Goal: Task Accomplishment & Management: Manage account settings

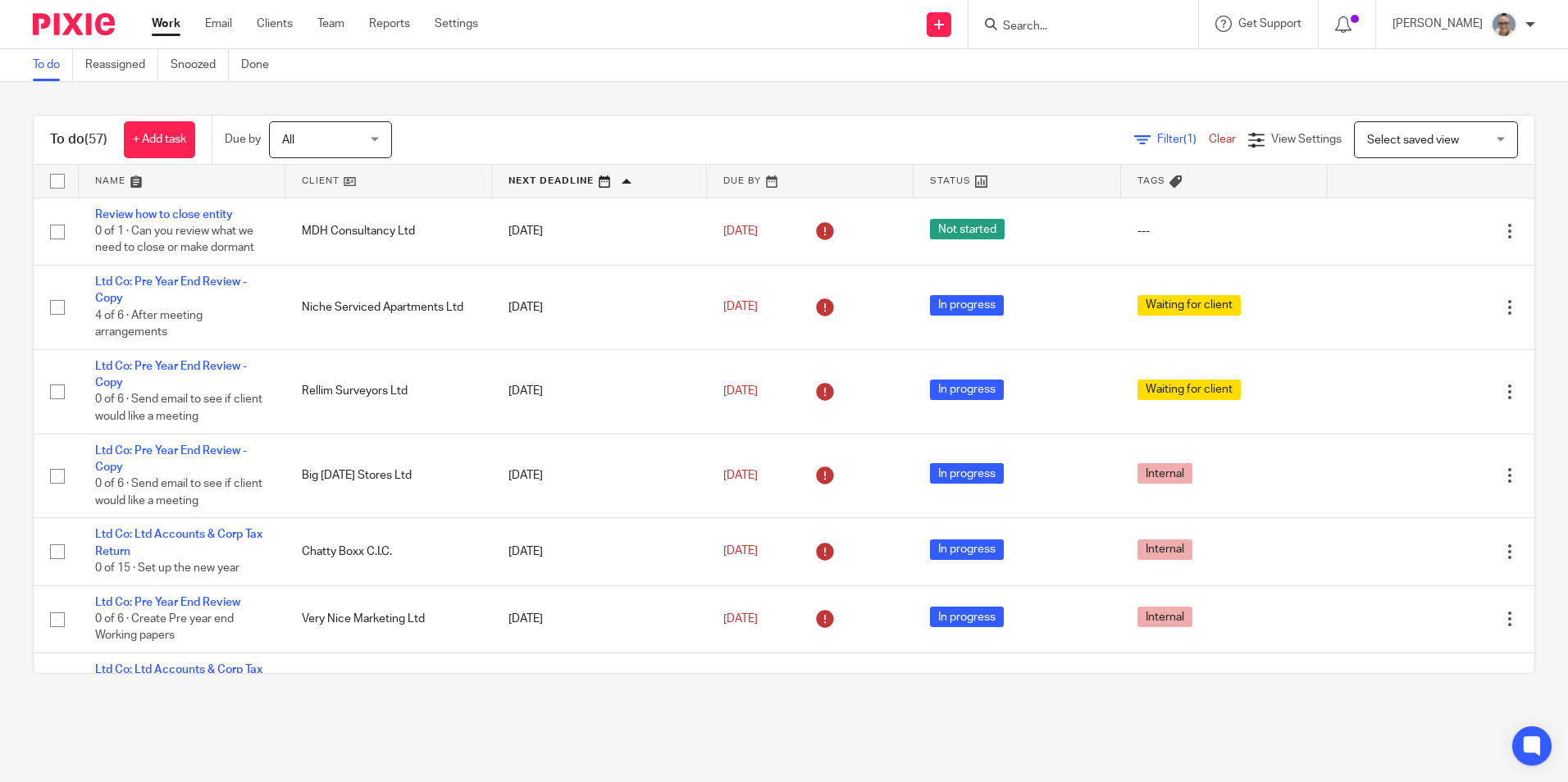
scroll to position [492, 0]
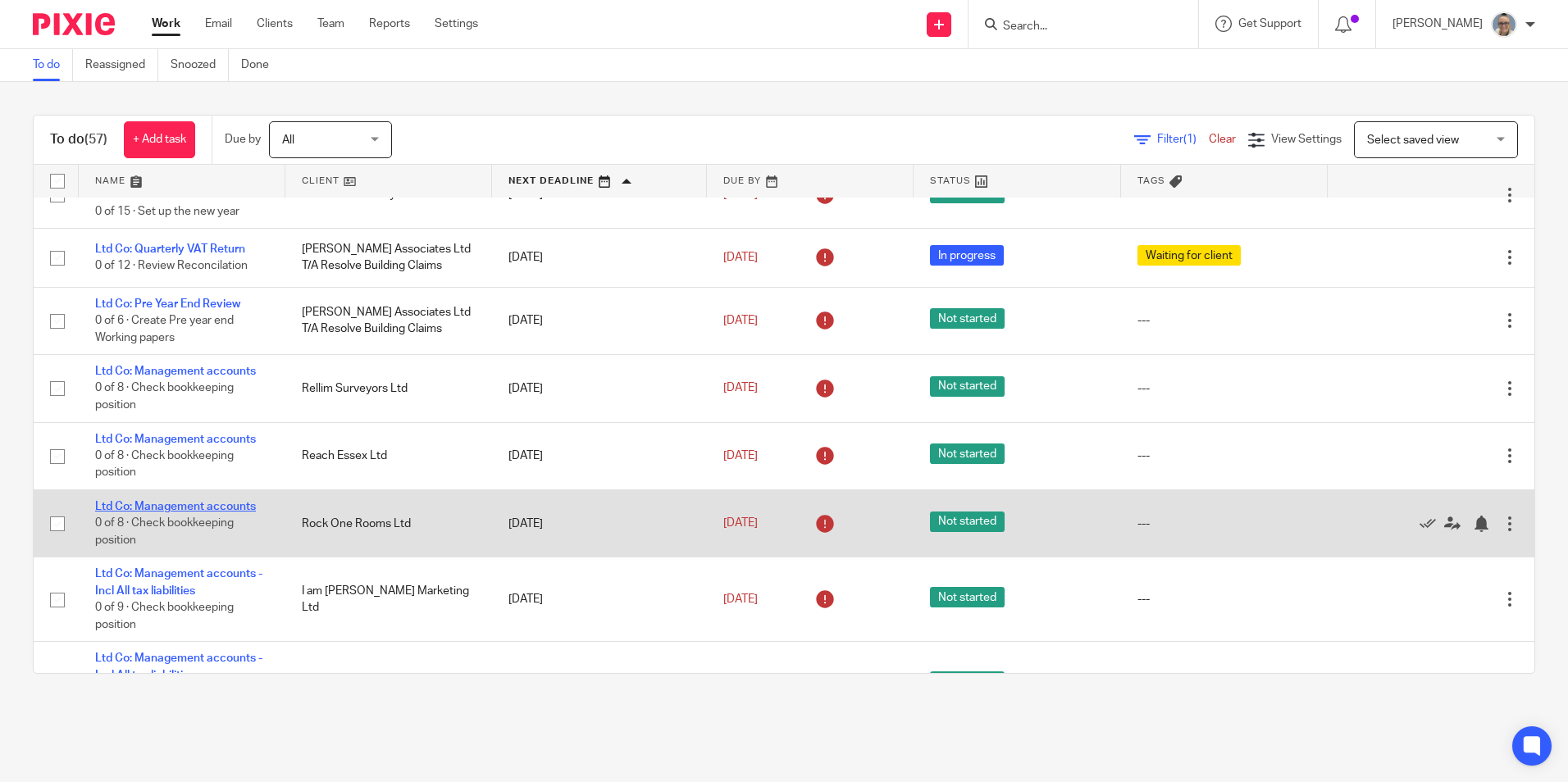
click at [168, 505] on link "Ltd Co: Management accounts" at bounding box center [176, 507] width 161 height 11
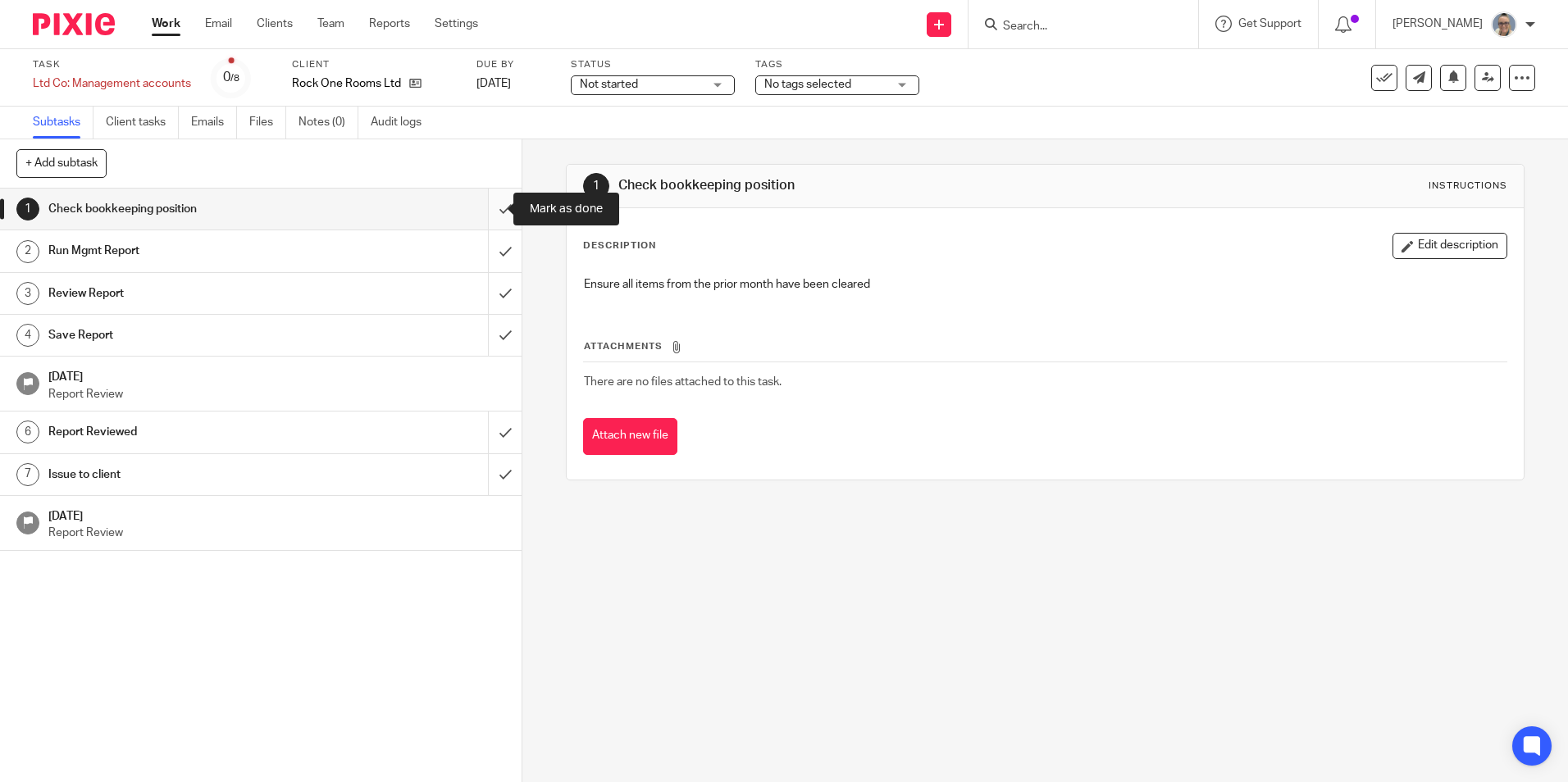
click at [479, 204] on input "submit" at bounding box center [261, 208] width 522 height 41
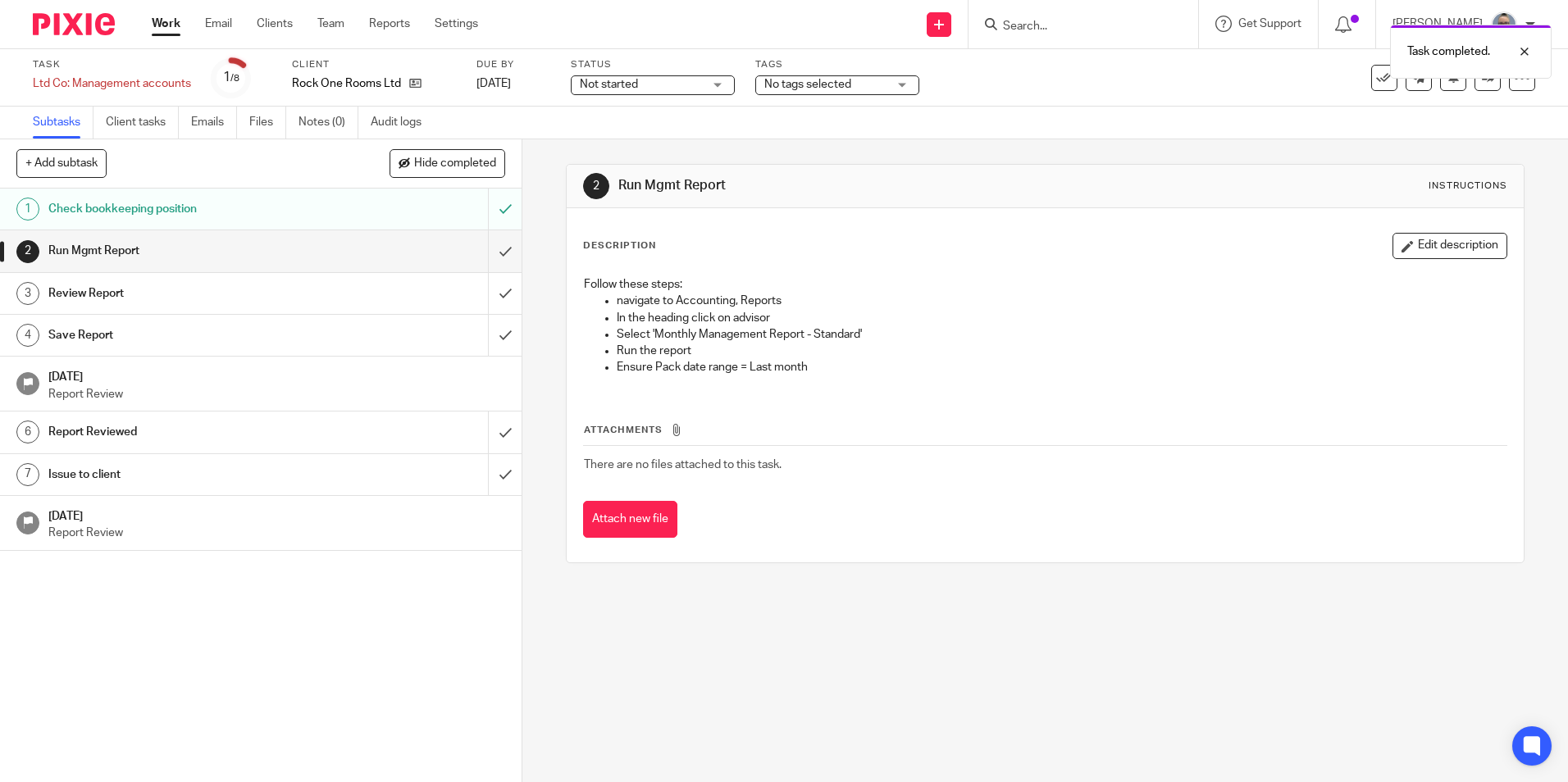
click at [640, 81] on span "Not started" at bounding box center [641, 85] width 123 height 17
click at [633, 136] on li "In progress" at bounding box center [653, 145] width 163 height 34
click at [491, 256] on input "submit" at bounding box center [261, 251] width 522 height 41
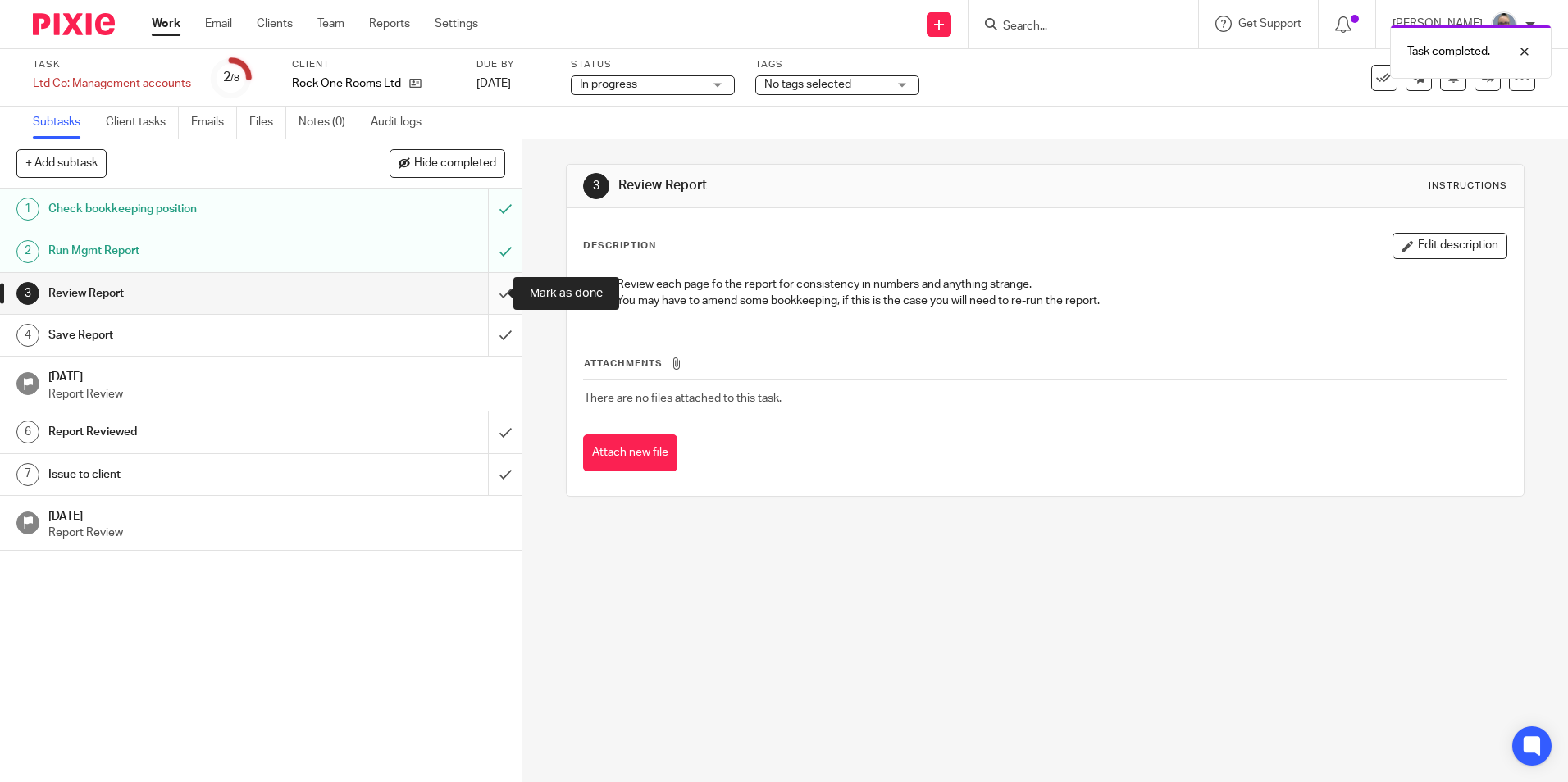
click at [484, 287] on input "submit" at bounding box center [261, 293] width 522 height 41
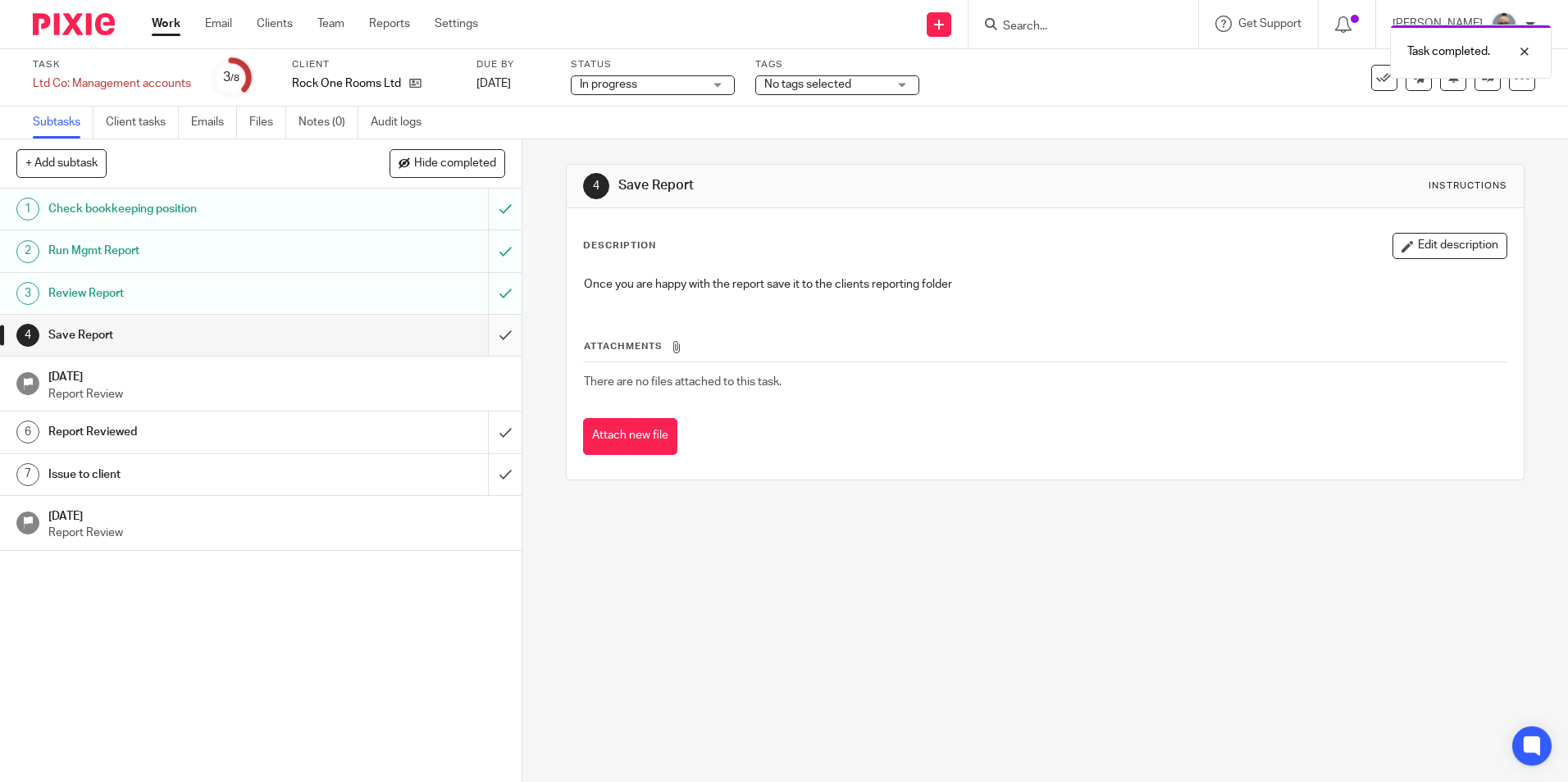
click at [497, 342] on input "submit" at bounding box center [261, 335] width 522 height 41
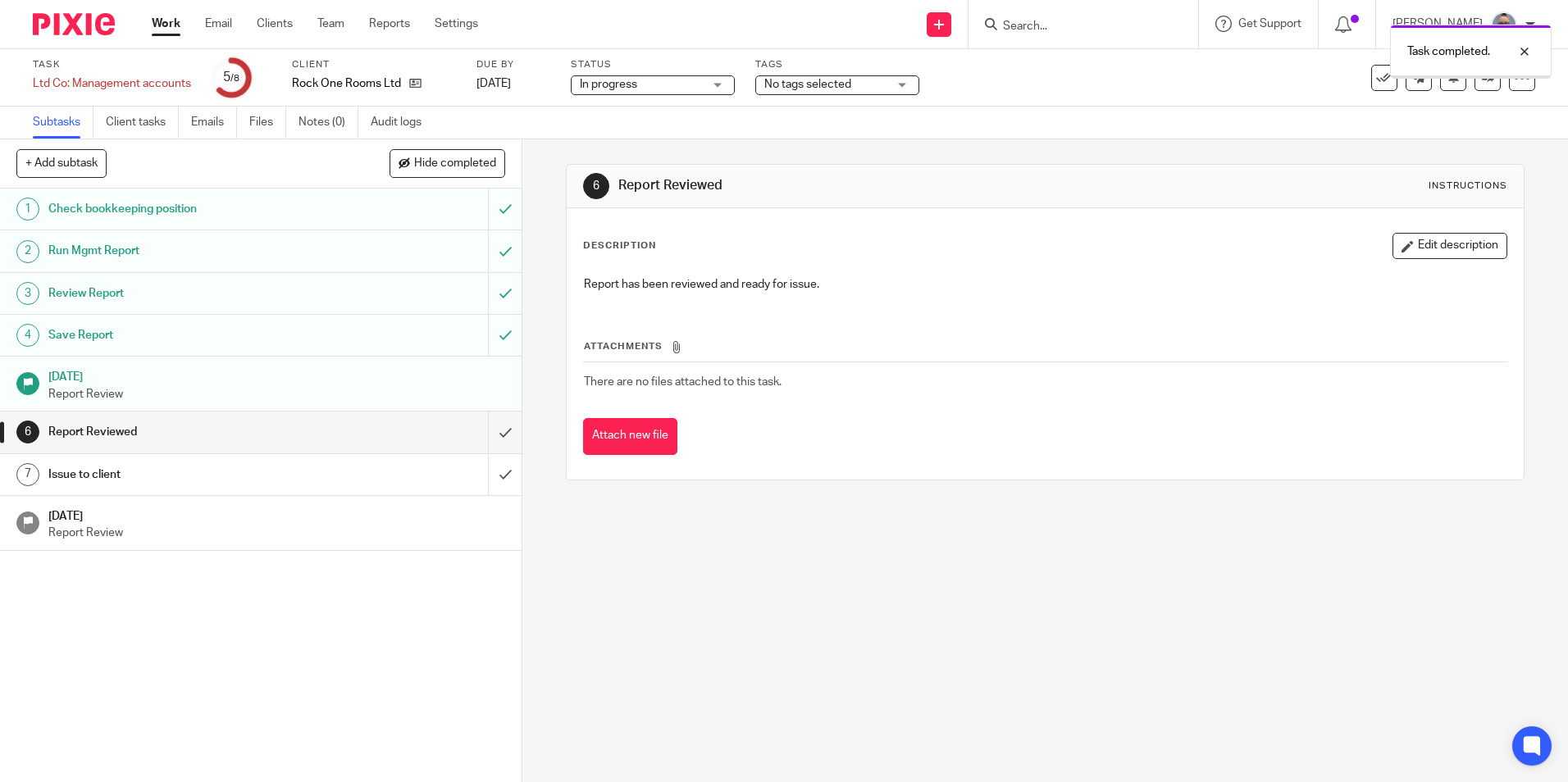
click at [485, 429] on input "submit" at bounding box center [261, 431] width 522 height 41
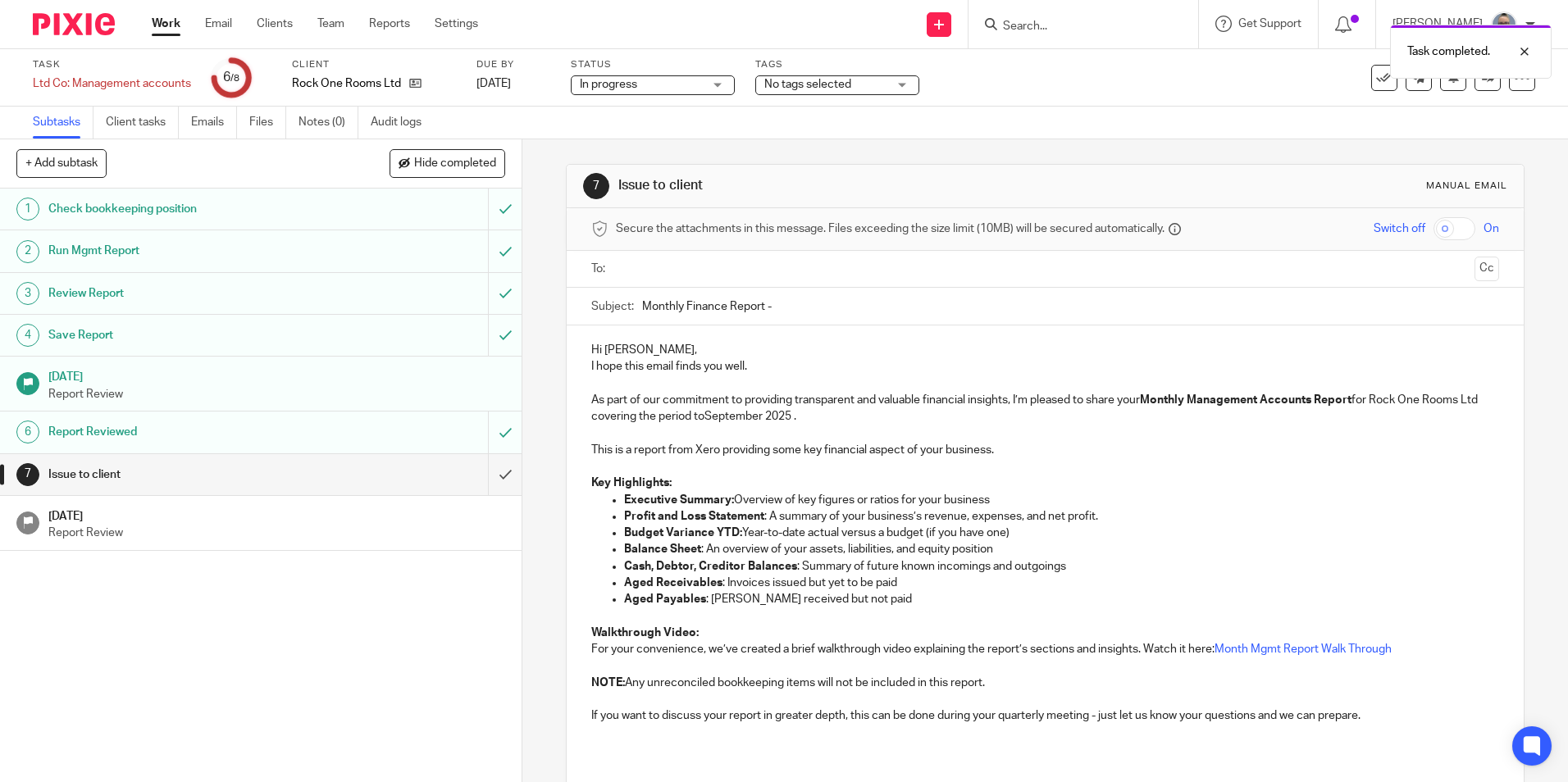
click at [626, 274] on input "text" at bounding box center [1044, 269] width 845 height 19
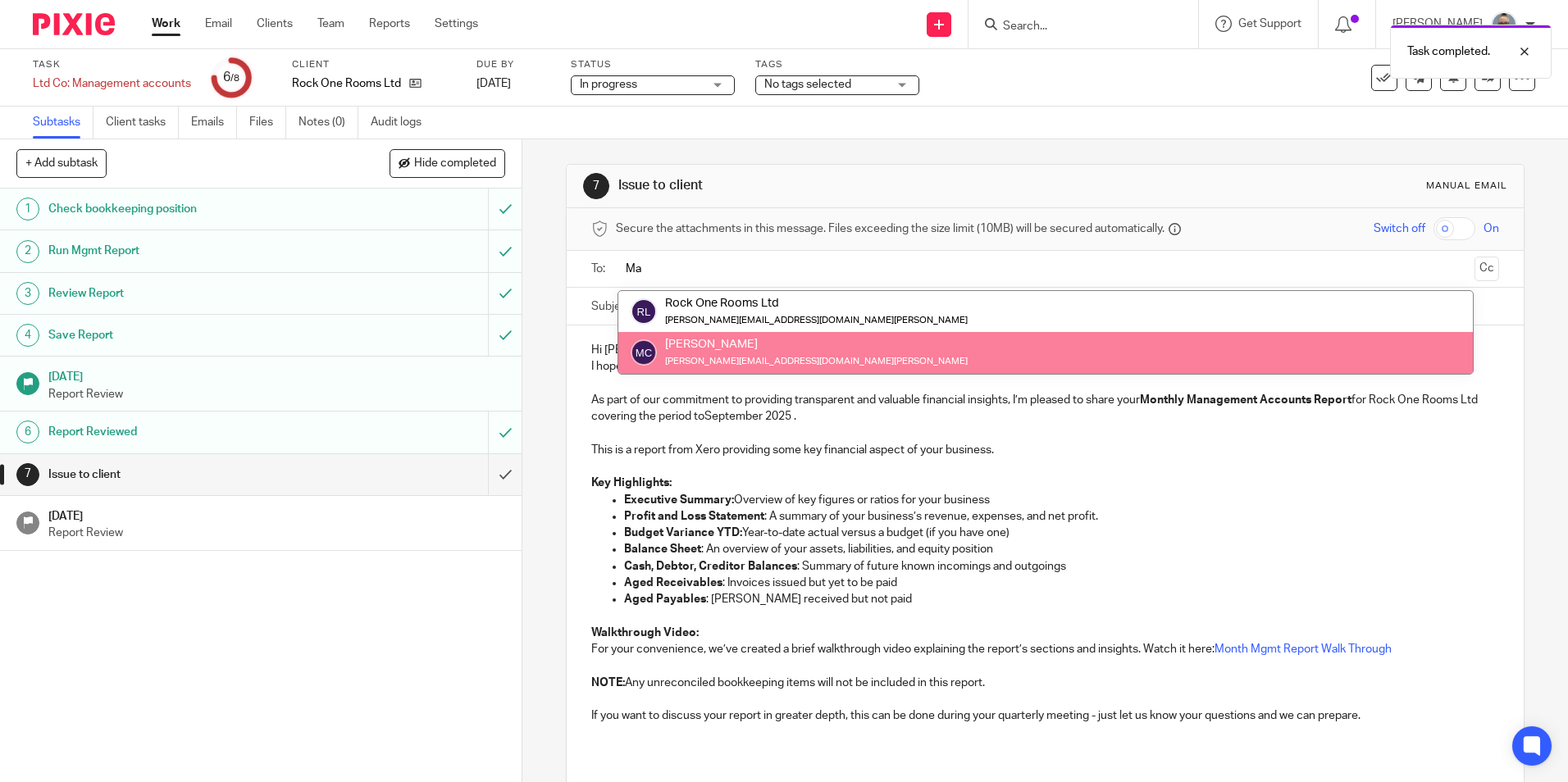
type input "Ma"
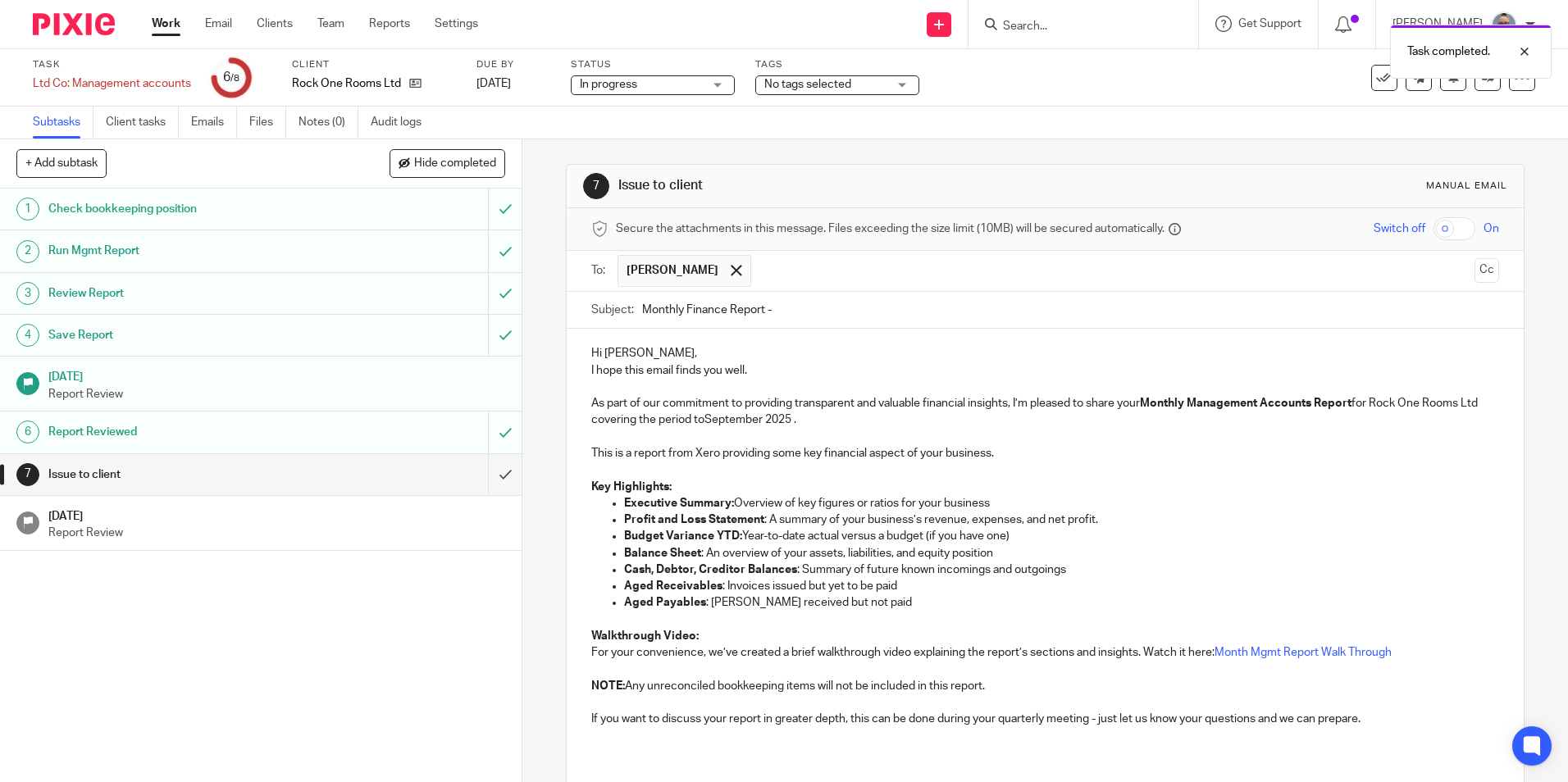
click at [803, 305] on input "Monthly Finance Report -" at bounding box center [1070, 310] width 856 height 37
type input "Monthly Finance Report - August 25"
click at [706, 338] on div "Hi Martyn, I hope this email finds you well. As part of our commitment to provi…" at bounding box center [1044, 543] width 956 height 427
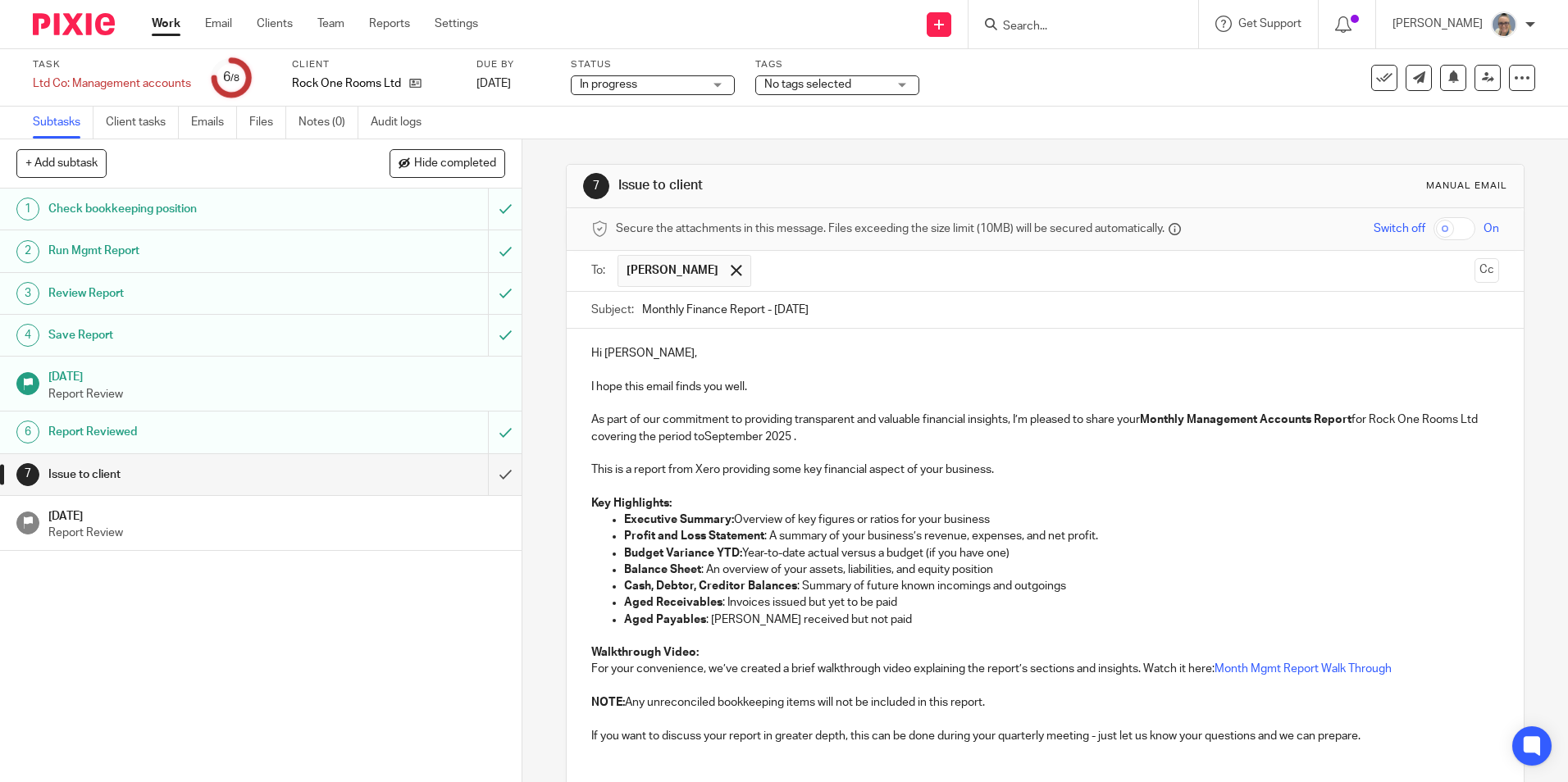
click at [774, 433] on p "As part of our commitment to providing transparent and valuable financial insig…" at bounding box center [1044, 428] width 907 height 34
drag, startPoint x: 779, startPoint y: 433, endPoint x: 723, endPoint y: 436, distance: 56.1
click at [723, 436] on p "As part of our commitment to providing transparent and valuable financial insig…" at bounding box center [1044, 428] width 907 height 34
click at [793, 441] on p "As part of our commitment to providing transparent and valuable financial insig…" at bounding box center [1044, 428] width 907 height 34
click at [1012, 468] on p "This is a report from Xero providing some key financial aspect of your business." at bounding box center [1044, 469] width 907 height 16
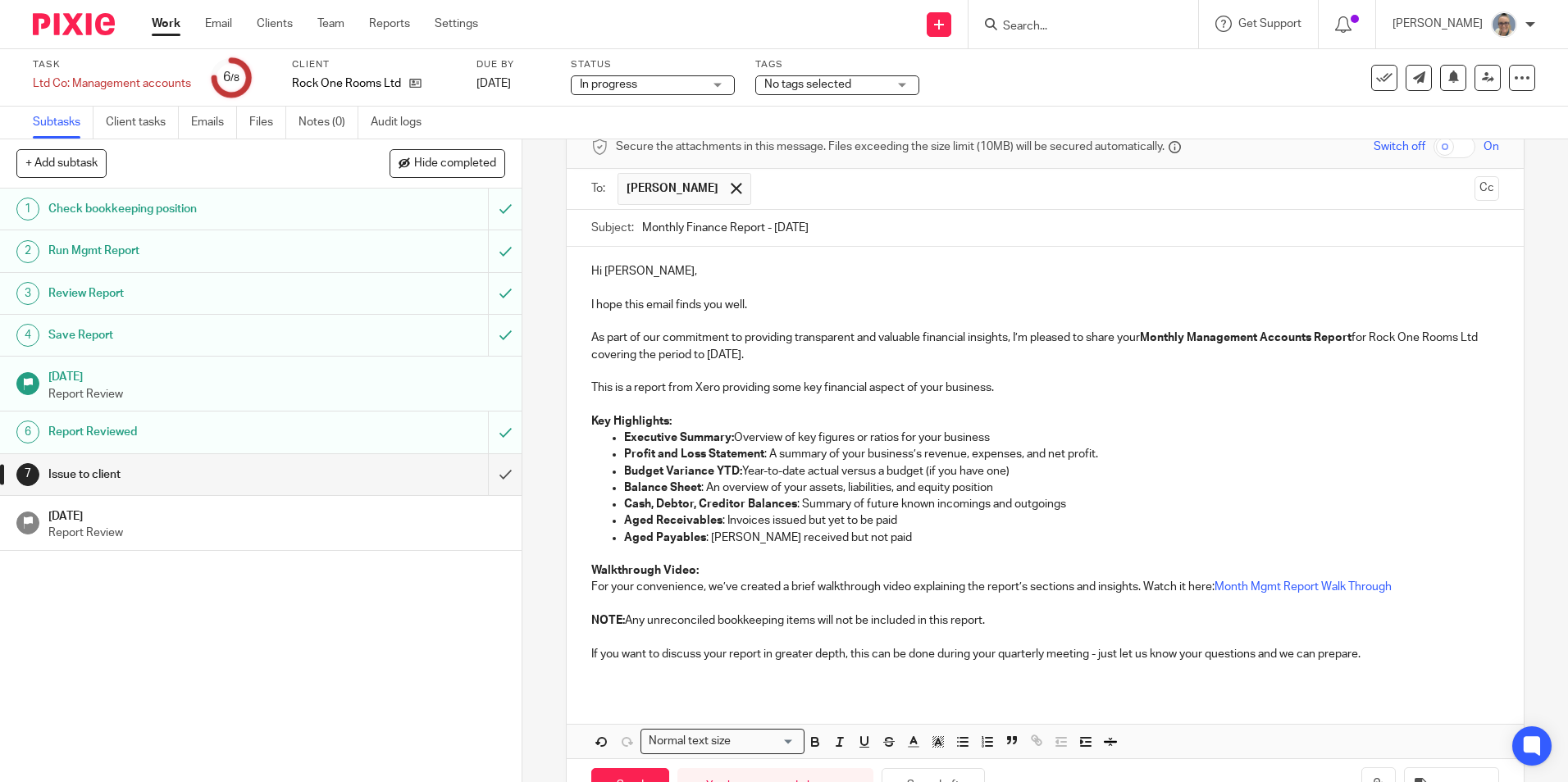
scroll to position [138, 0]
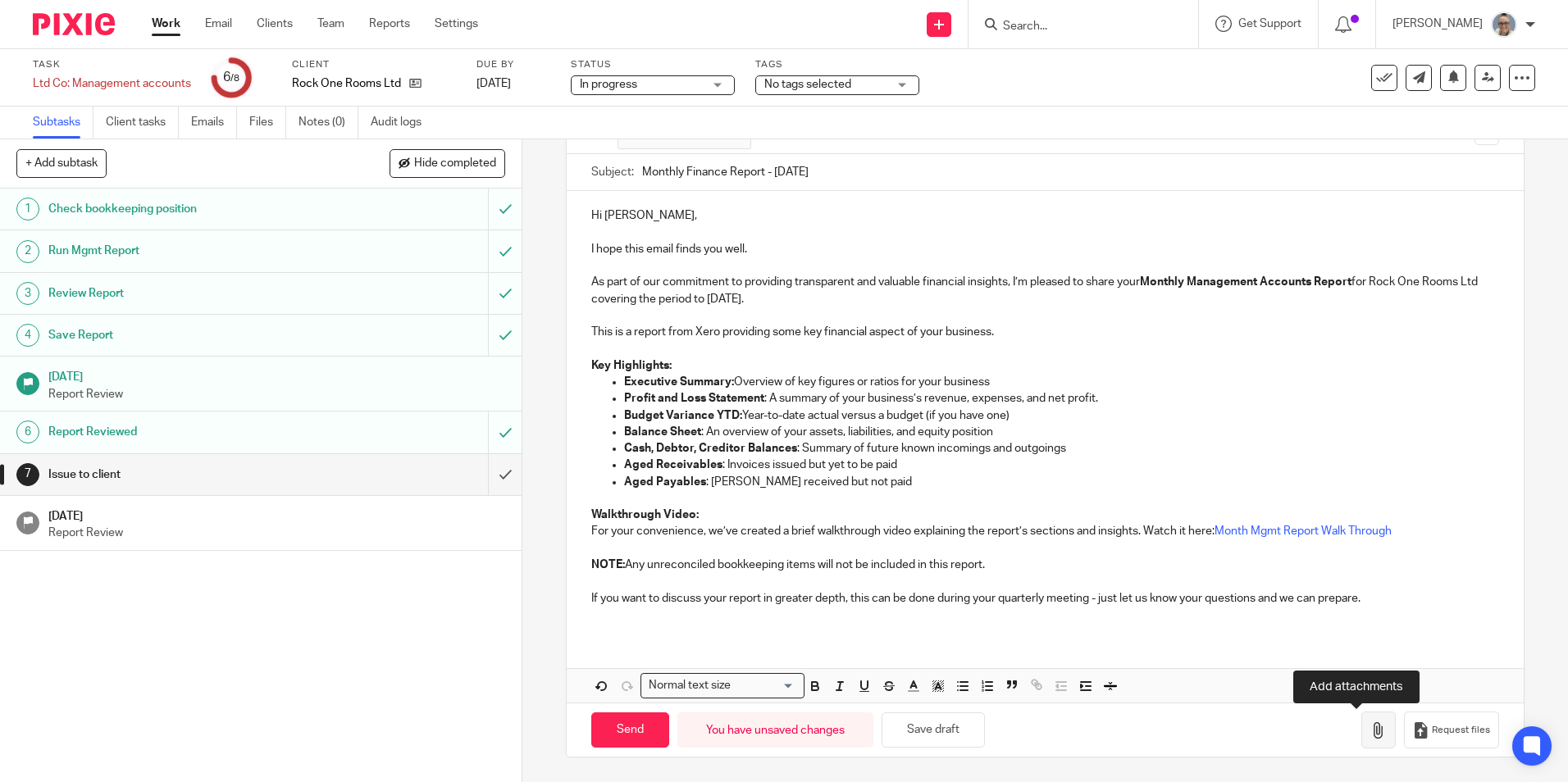
click at [1370, 731] on icon "button" at bounding box center [1378, 730] width 16 height 16
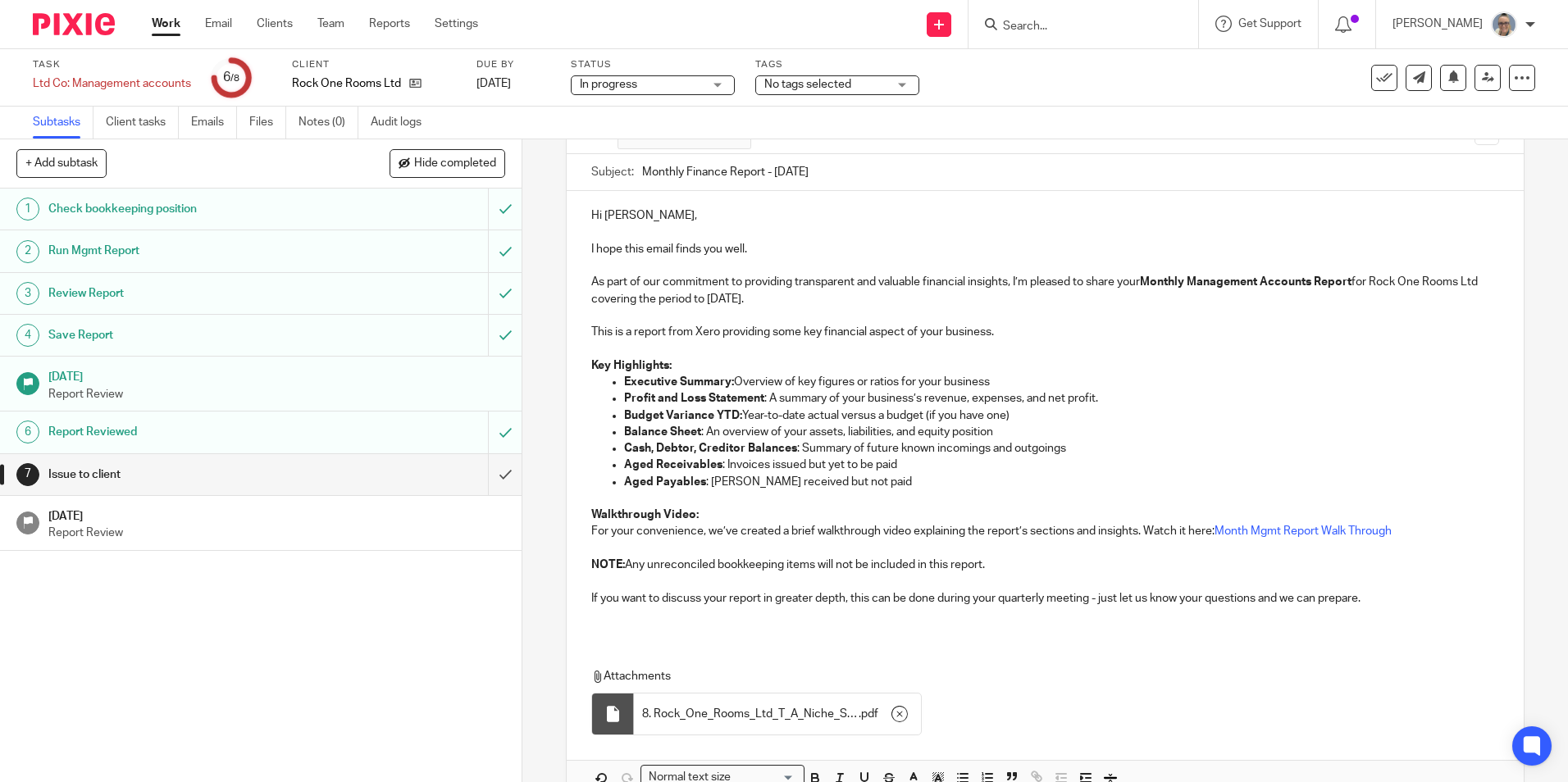
click at [840, 293] on p "As part of our commitment to providing transparent and valuable financial insig…" at bounding box center [1044, 291] width 907 height 34
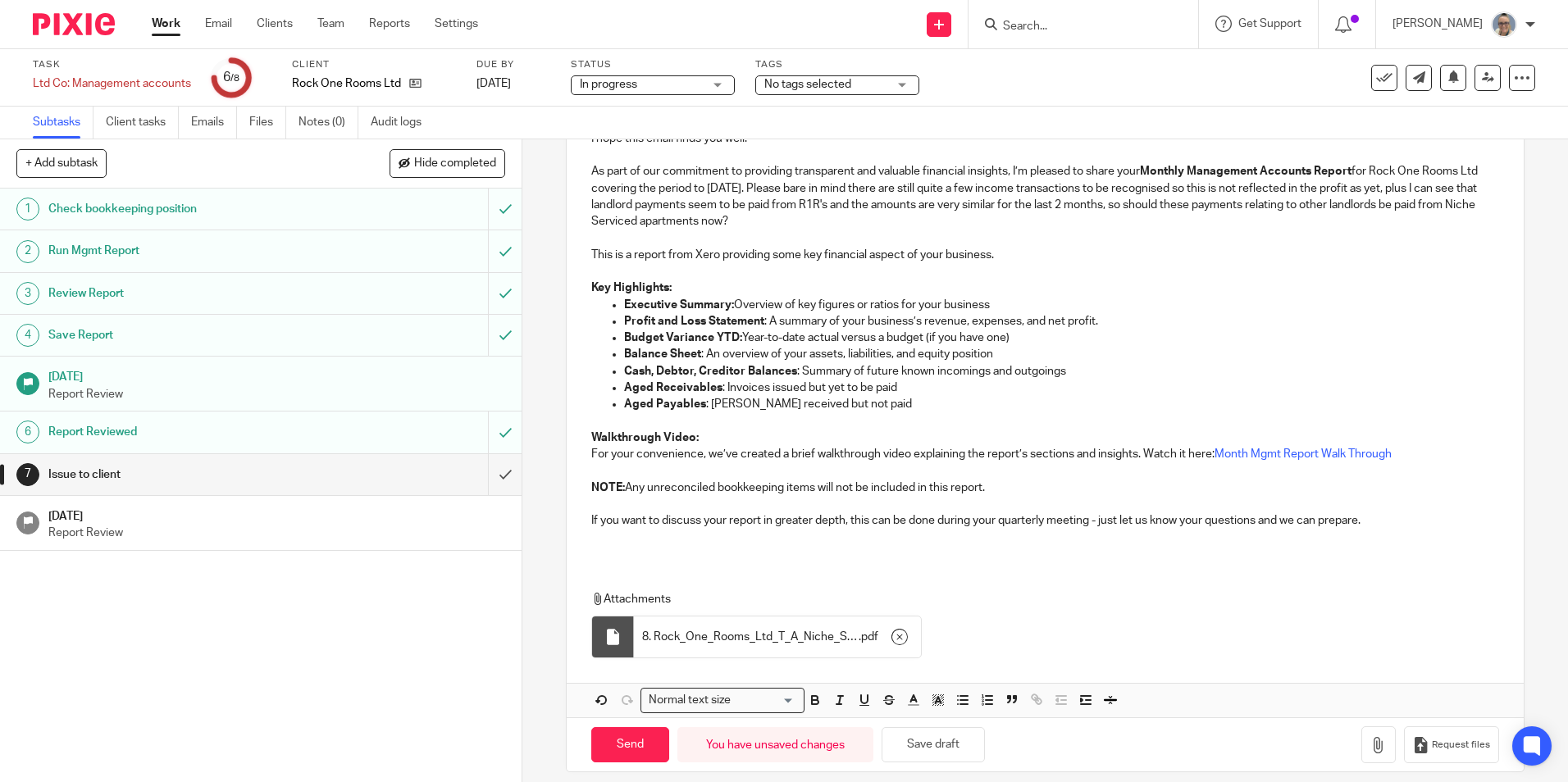
scroll to position [264, 0]
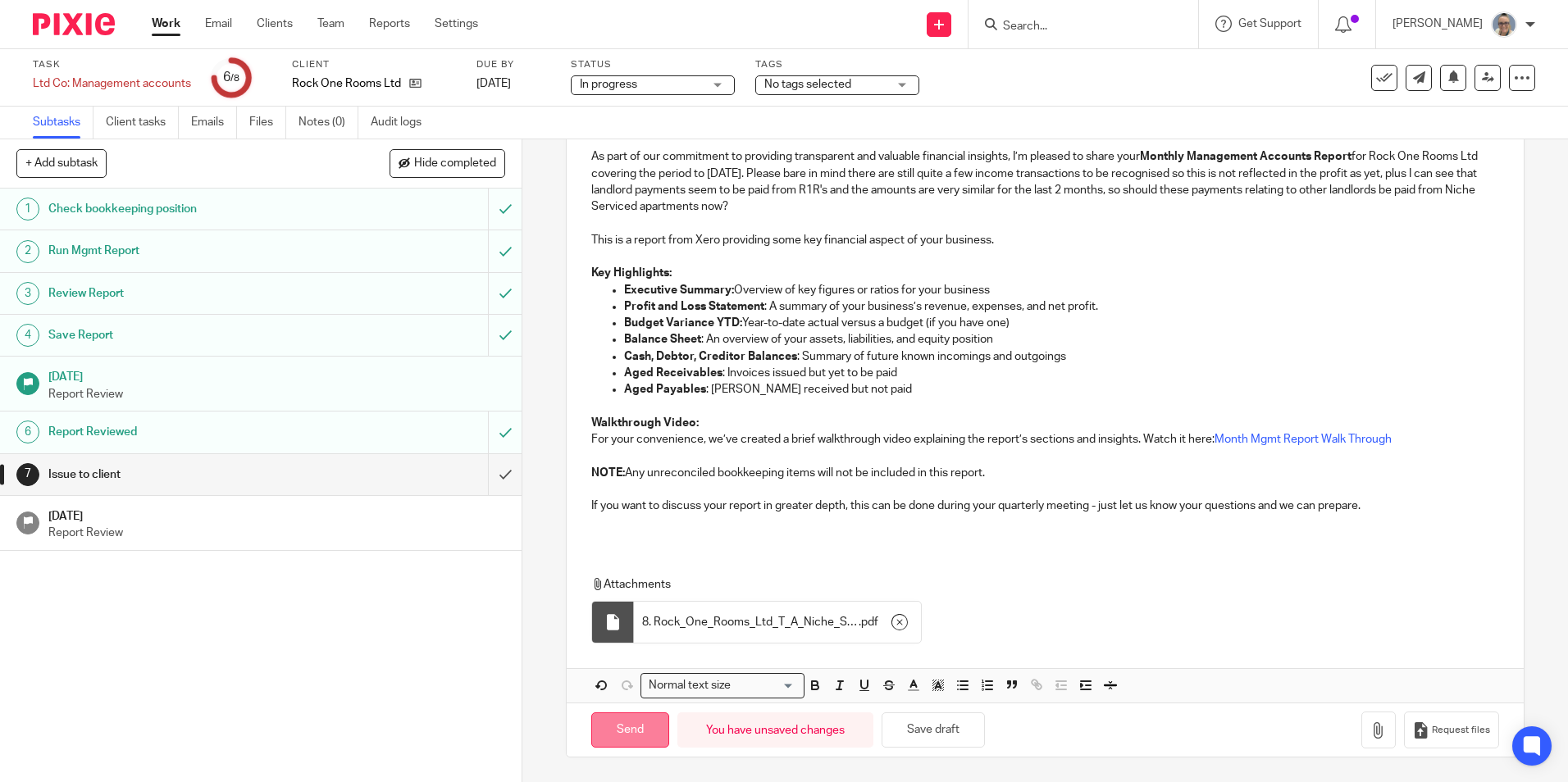
click at [623, 734] on input "Send" at bounding box center [630, 730] width 78 height 35
type input "Sent"
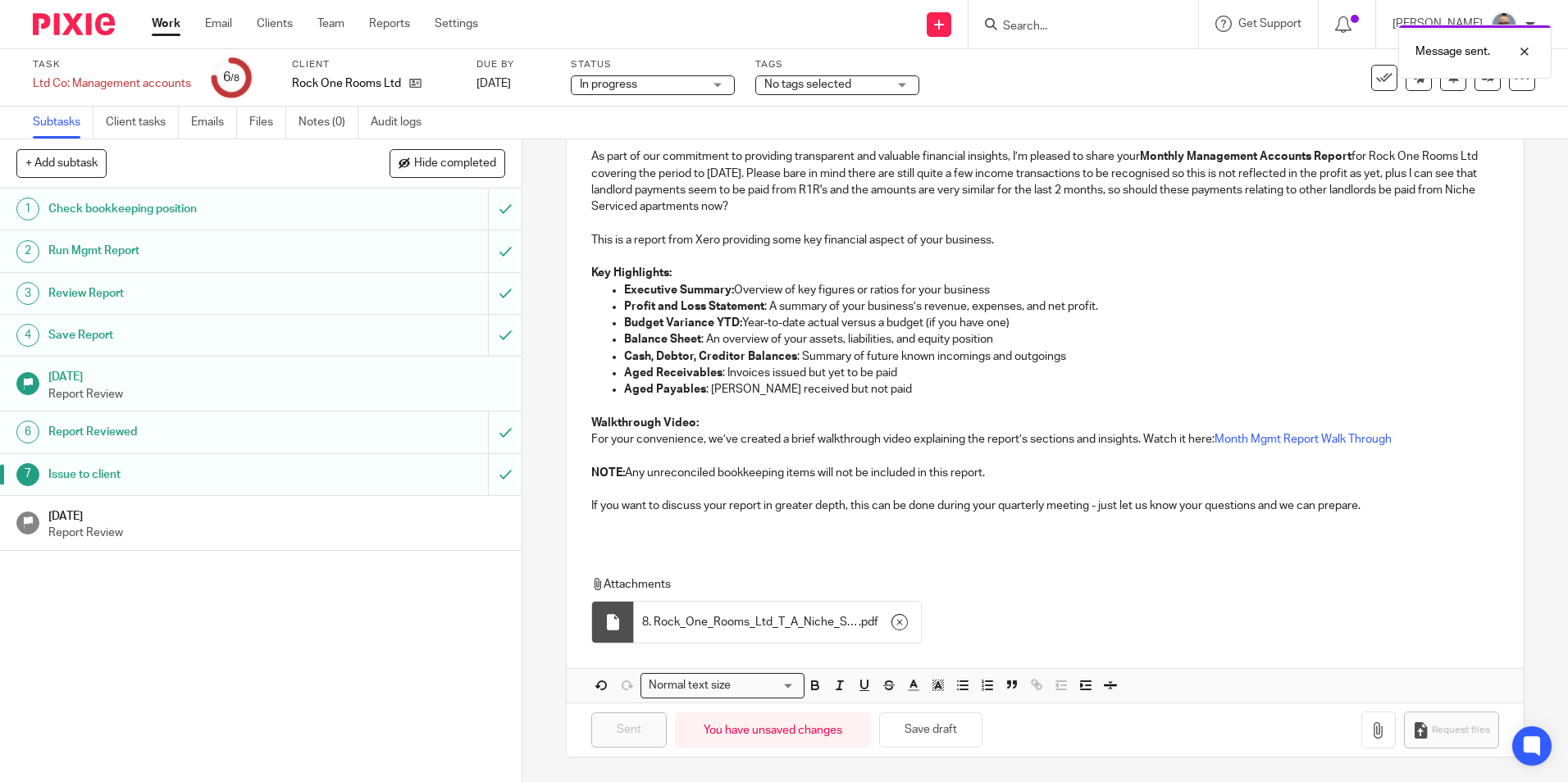
click at [306, 538] on p "Report Review" at bounding box center [277, 532] width 458 height 16
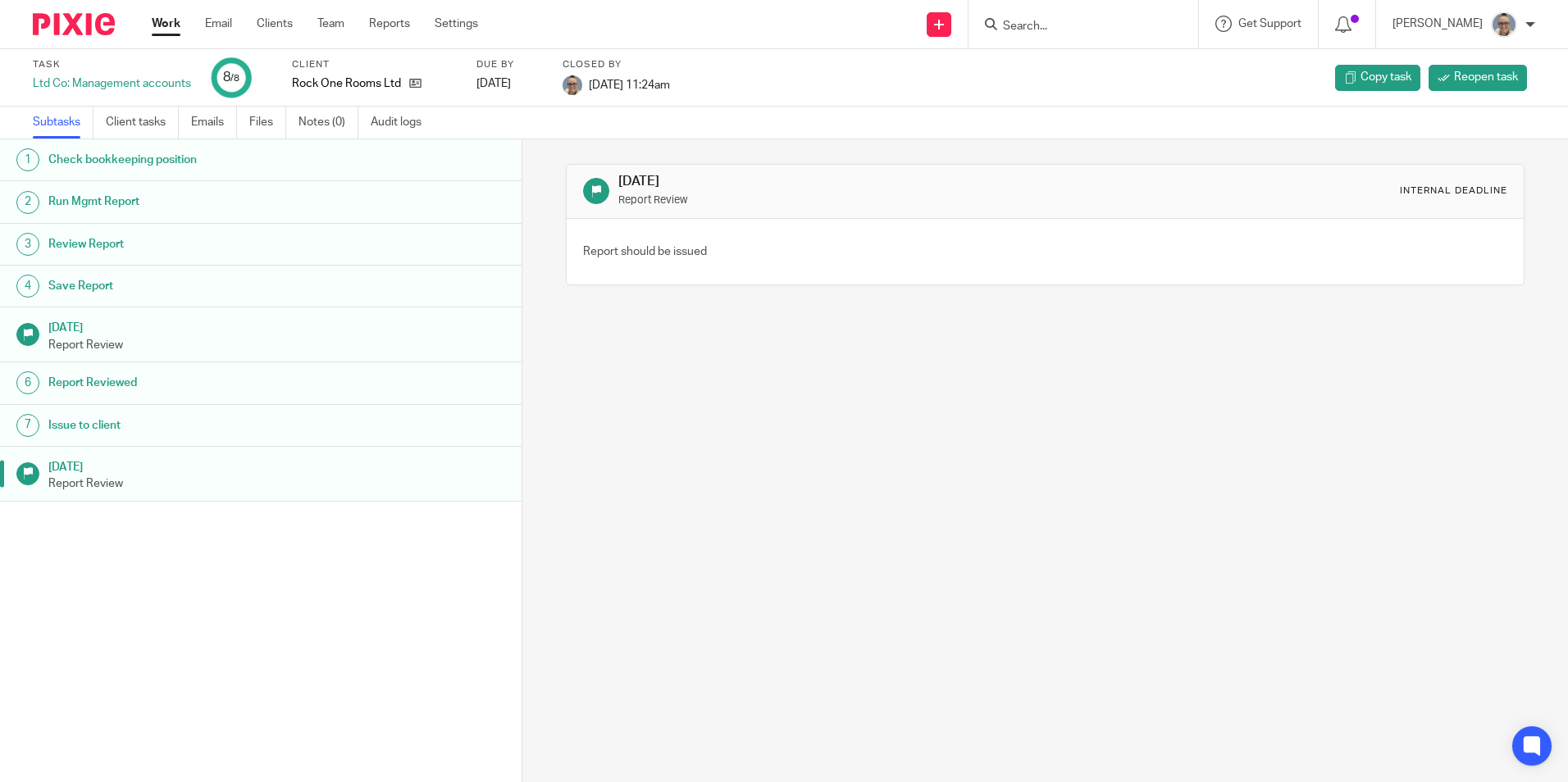
click at [162, 15] on link "Work" at bounding box center [166, 23] width 28 height 16
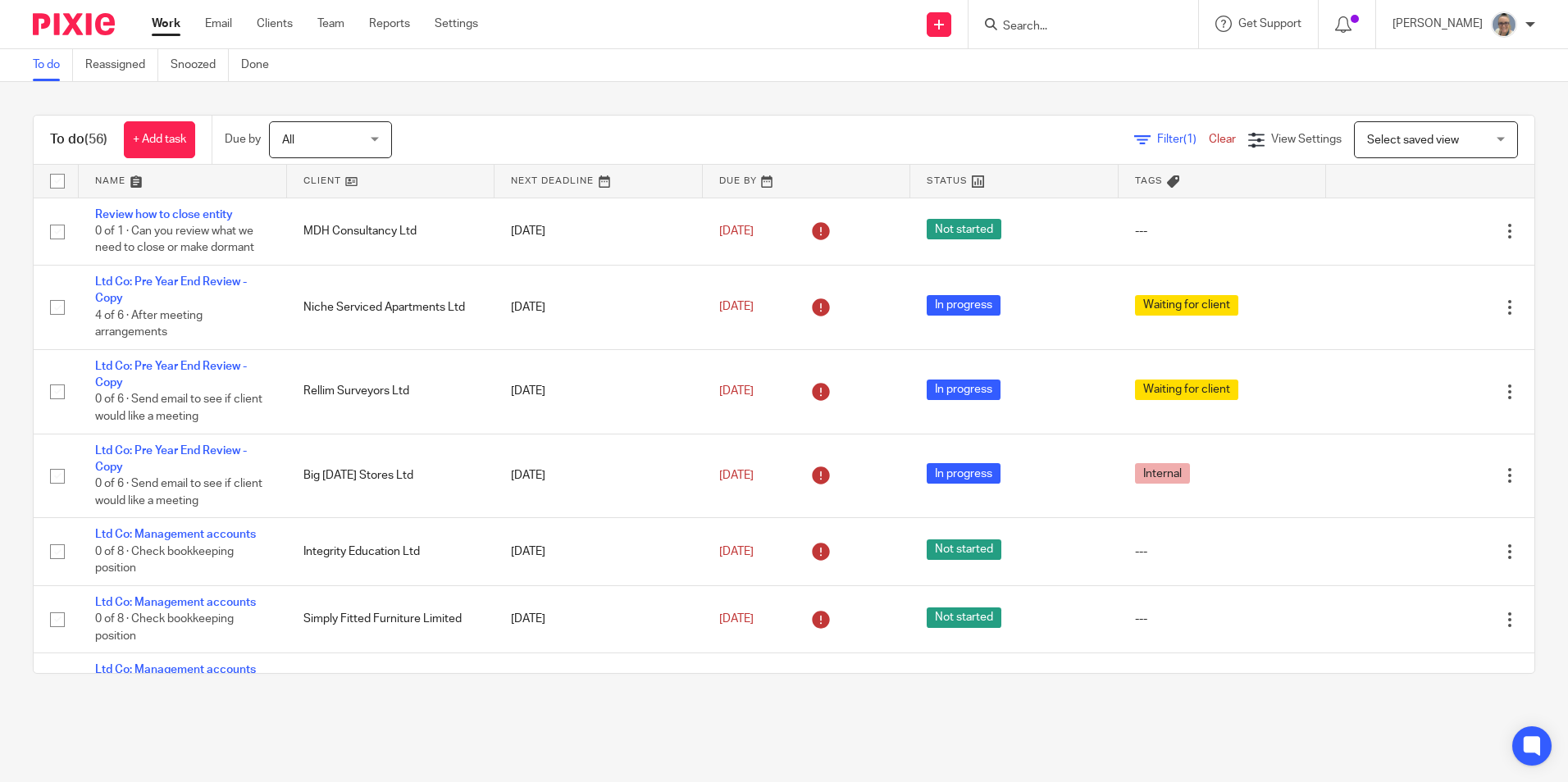
click at [547, 176] on link at bounding box center [599, 181] width 208 height 33
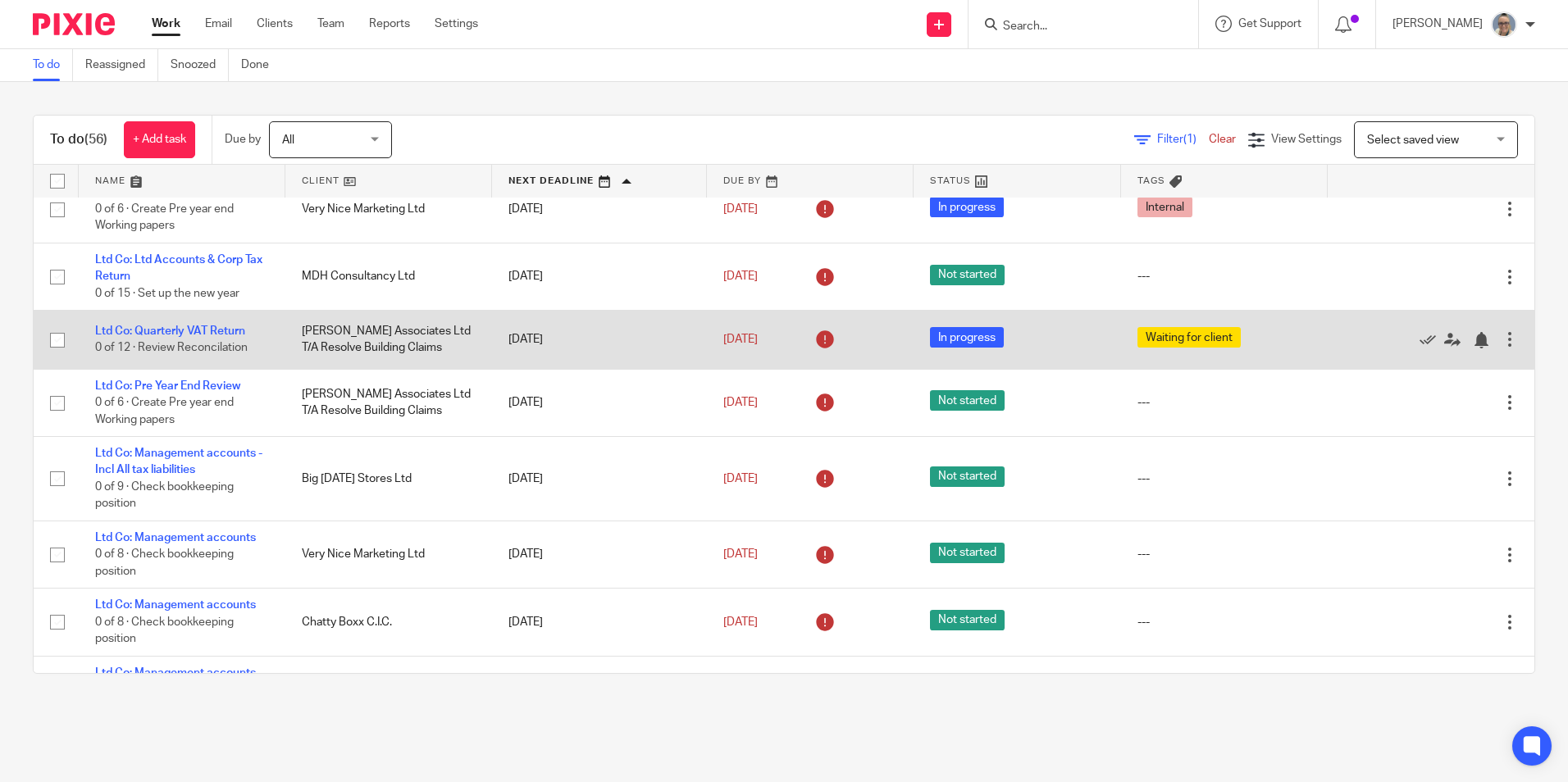
scroll to position [492, 0]
